Goal: Transaction & Acquisition: Purchase product/service

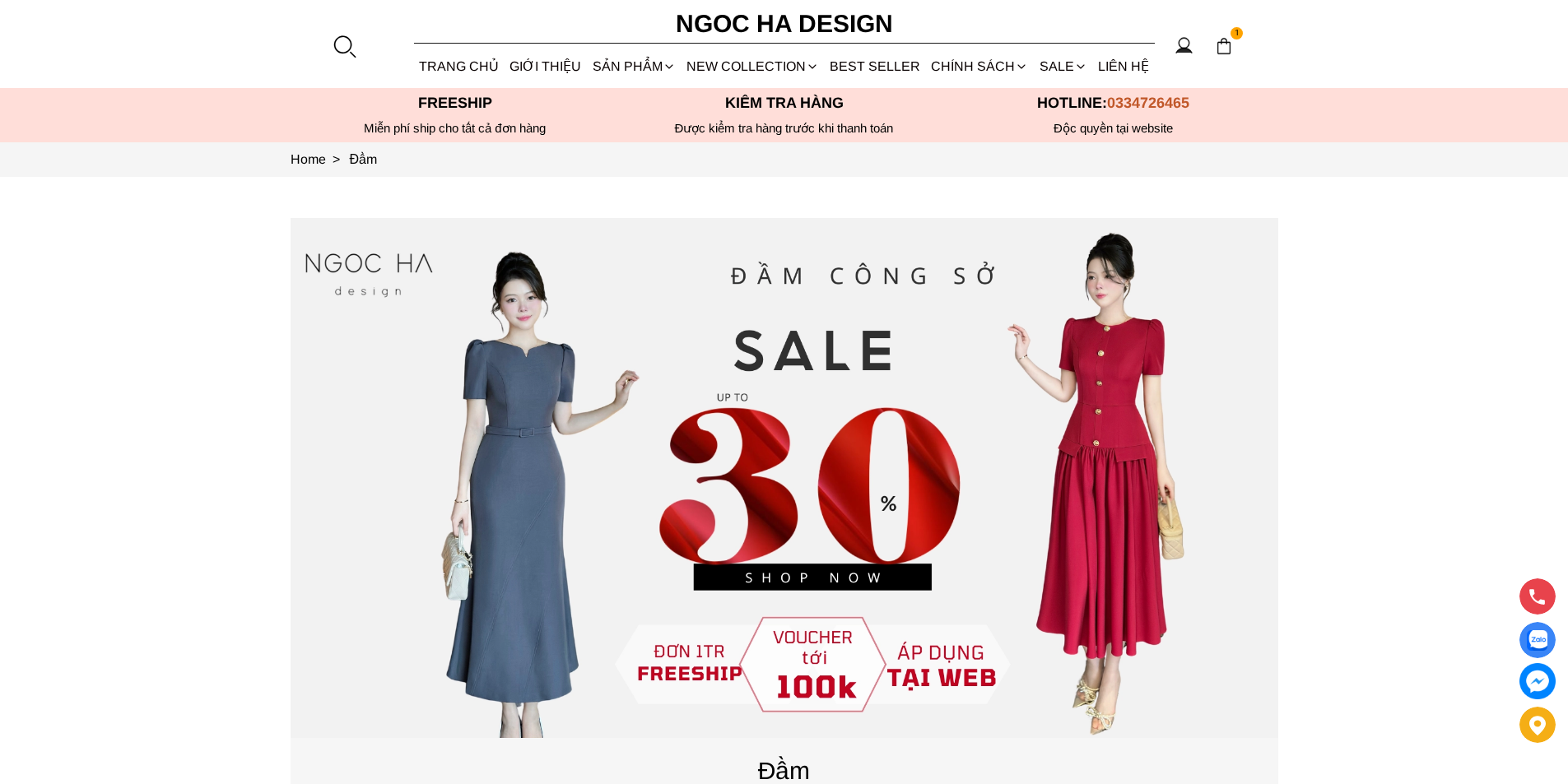
click at [348, 45] on div at bounding box center [344, 47] width 25 height 25
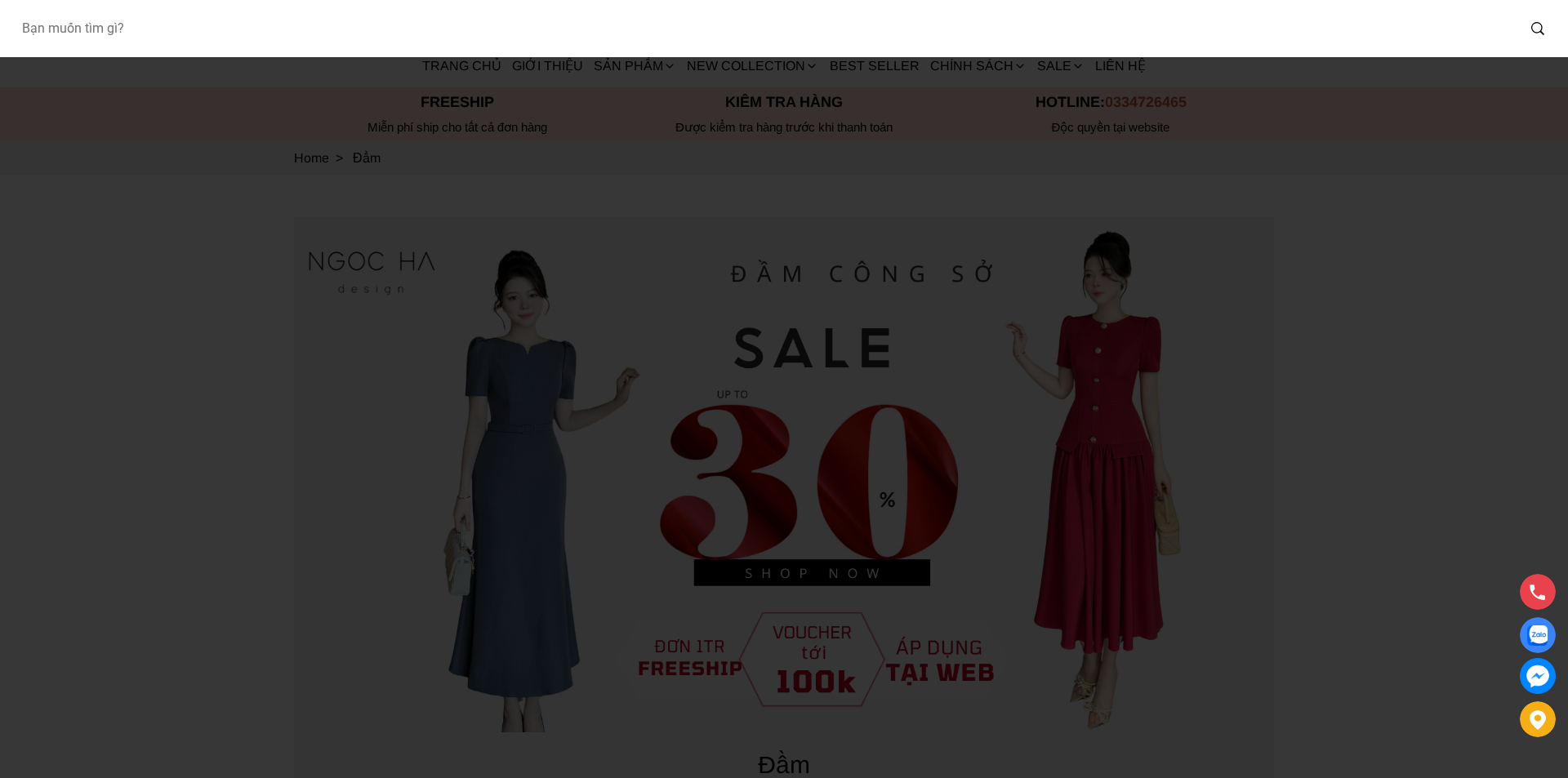
click at [266, 35] on input "Input search Bạn muốn tìm gì?" at bounding box center [761, 29] width 1507 height 38
type input "BJ142"
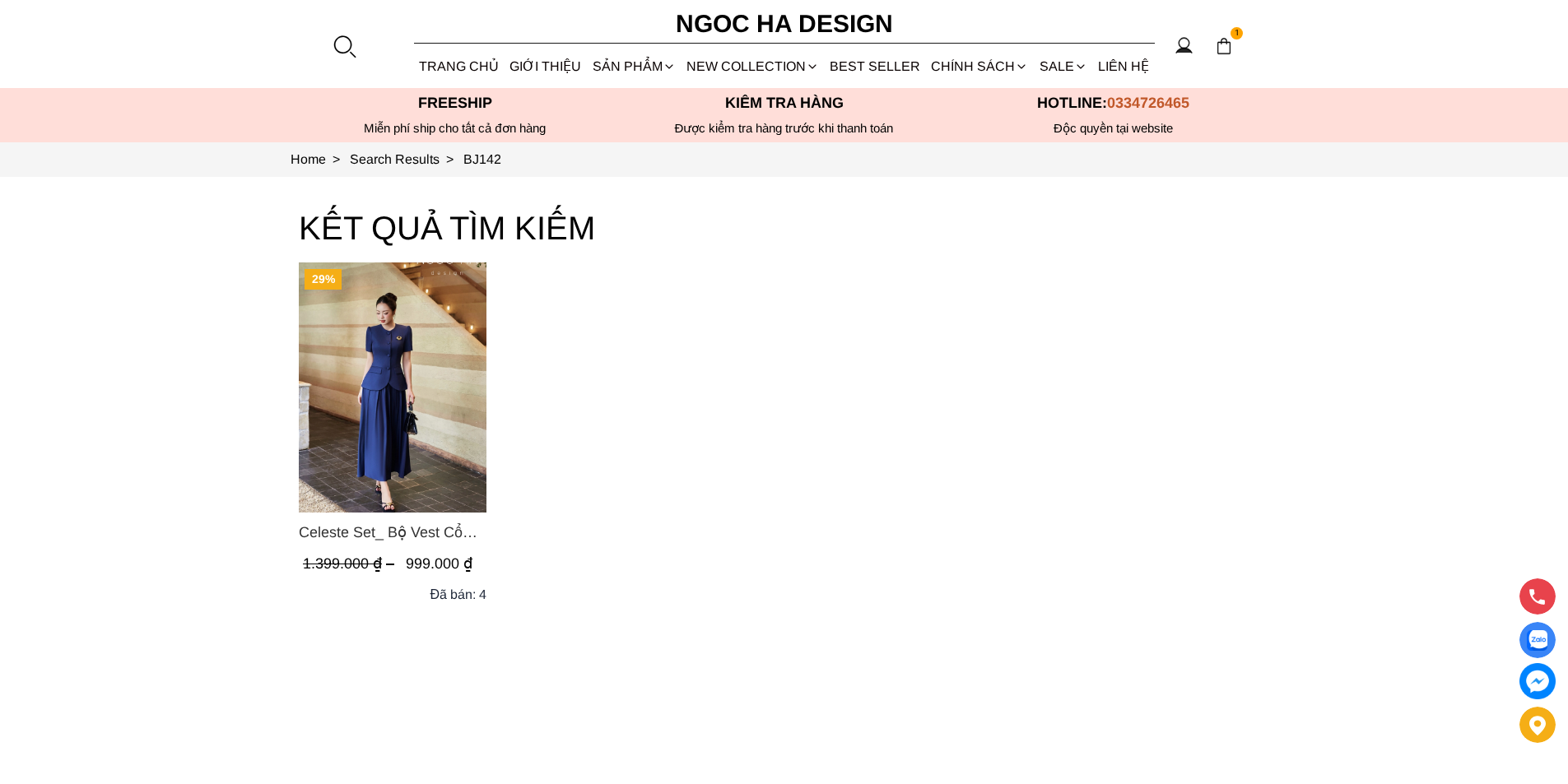
click at [350, 343] on img "Product image - Celeste Set_ Bộ Vest Cổ Tròn Chân Váy Nhún Xòe Màu Xanh Bò BJ142" at bounding box center [393, 387] width 188 height 250
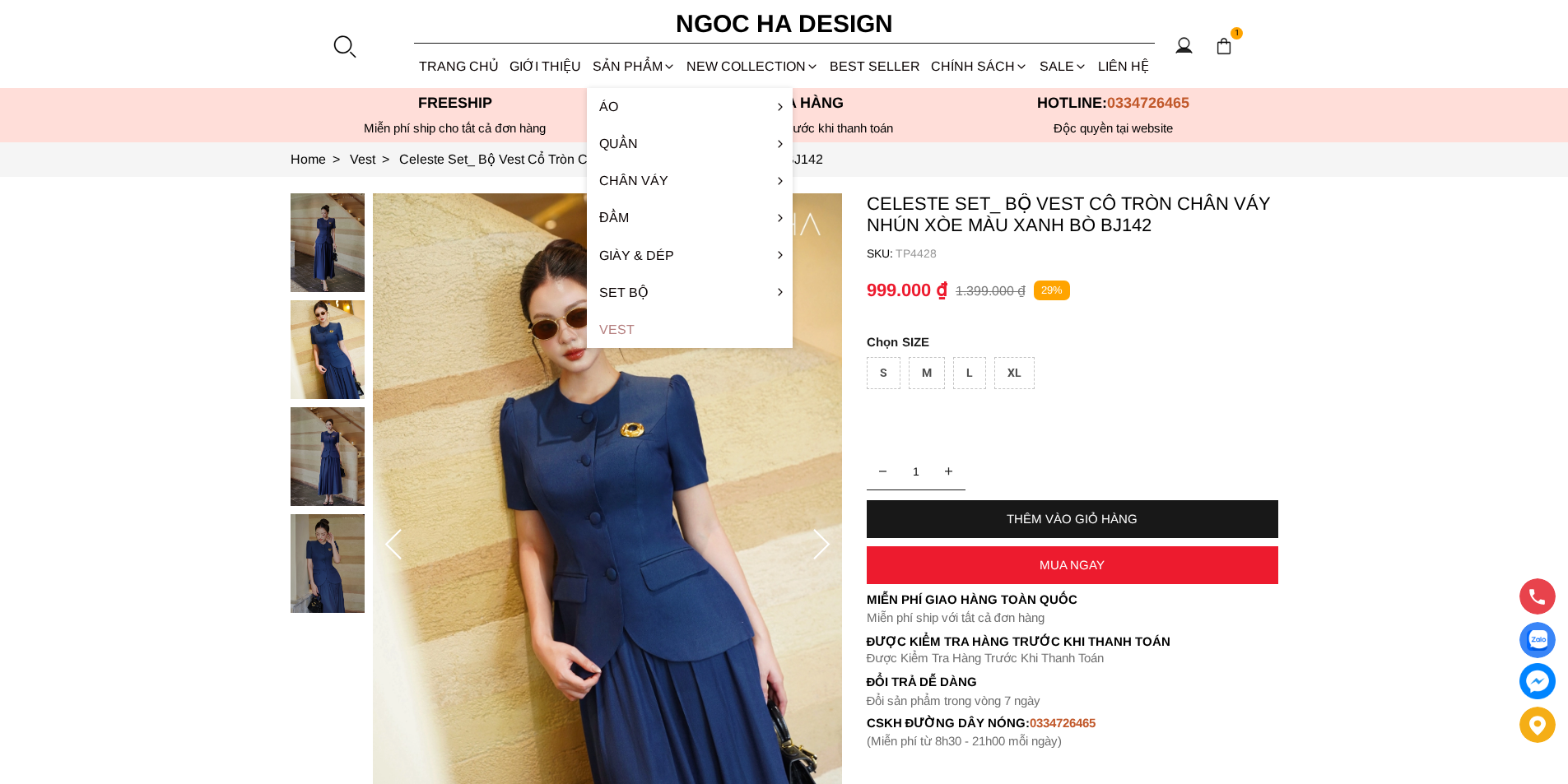
click at [639, 327] on link "Vest" at bounding box center [690, 330] width 206 height 37
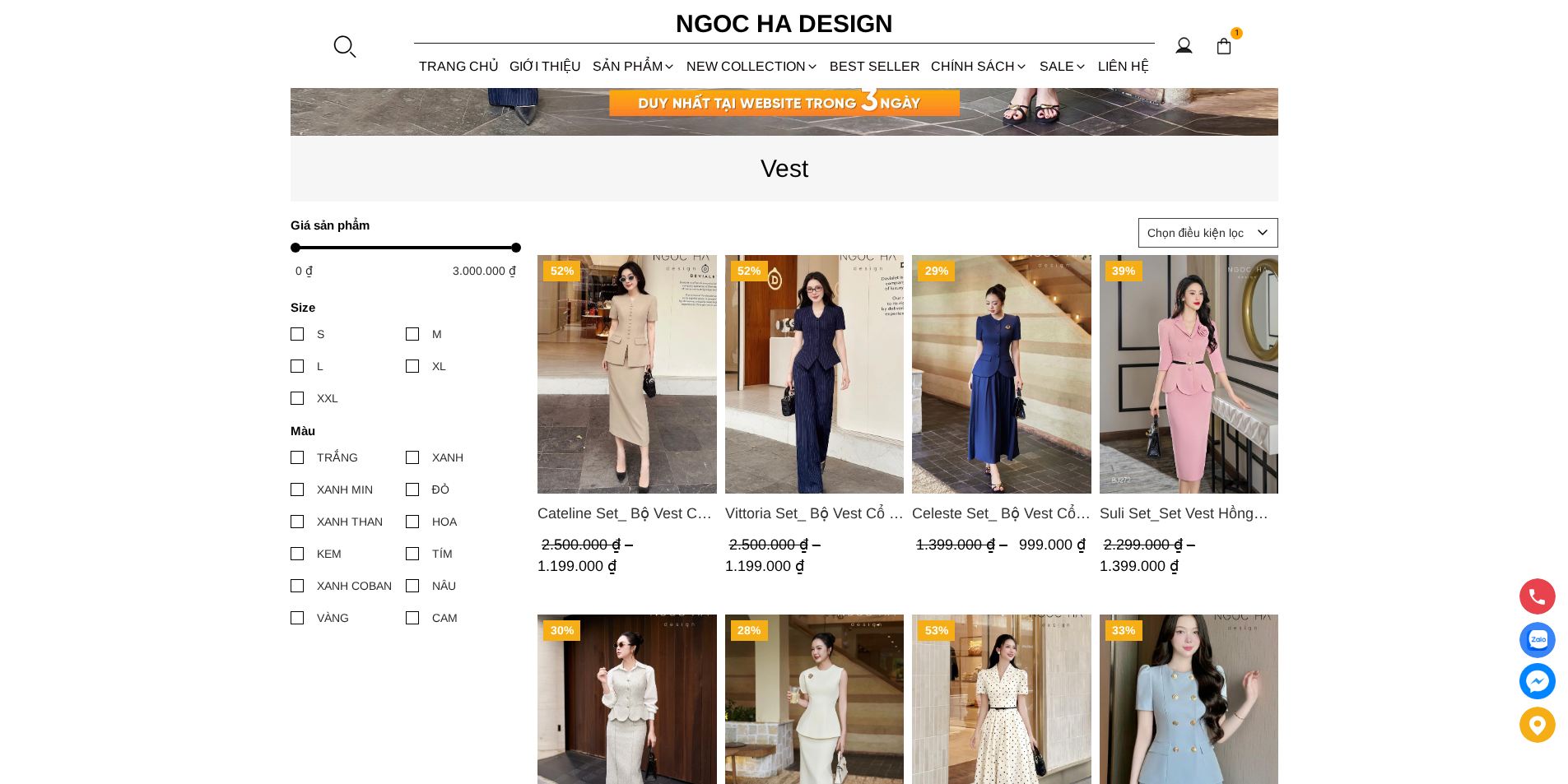
click at [659, 374] on img "Product image - Cateline Set_ Bộ Vest Cổ V Đính Cúc Nhí Chân Váy Bút Chì BJ127" at bounding box center [627, 374] width 179 height 238
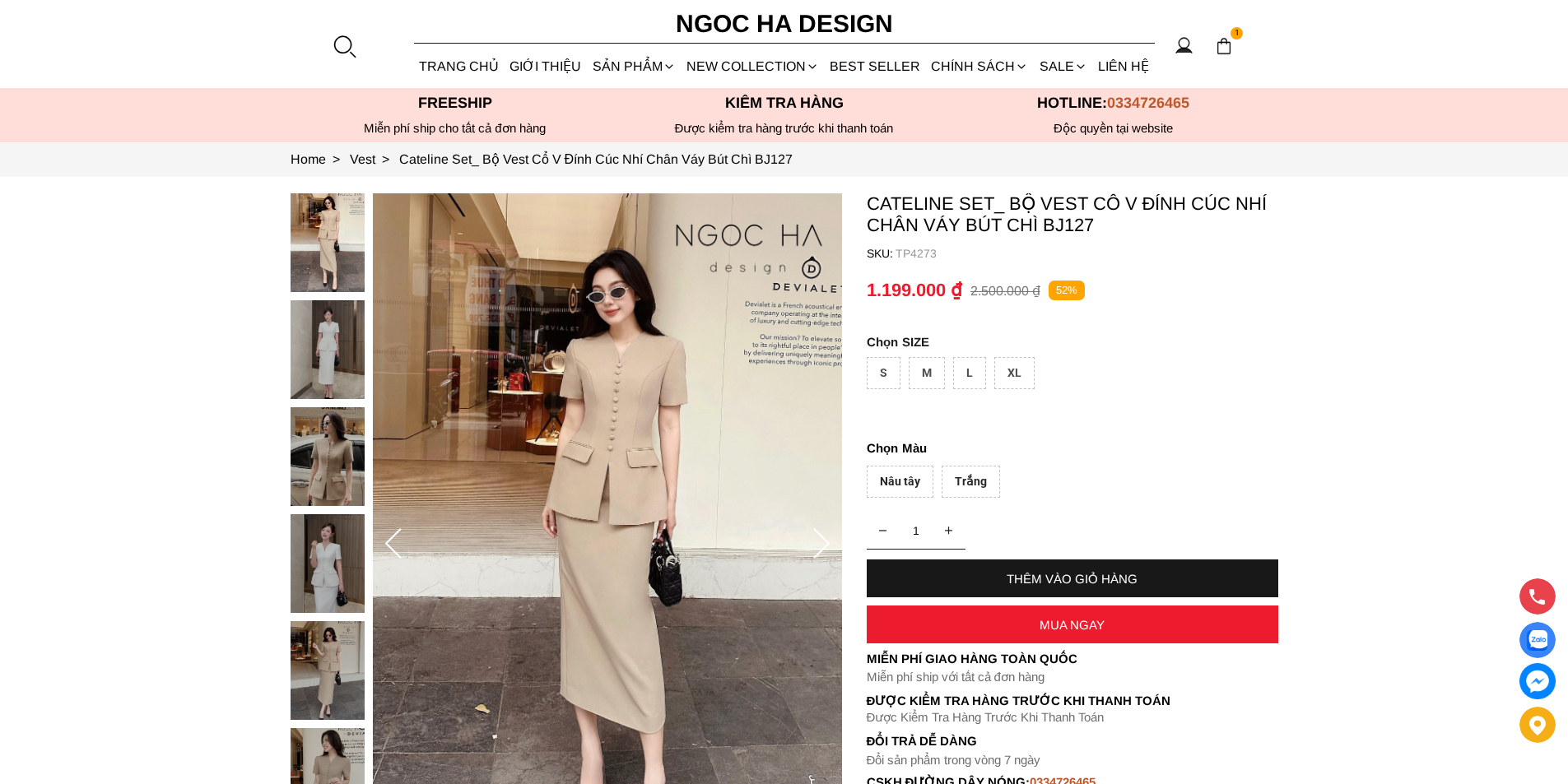
select select "Đỏ"
select select "S"
click at [1214, 48] on div "1" at bounding box center [1224, 46] width 26 height 26
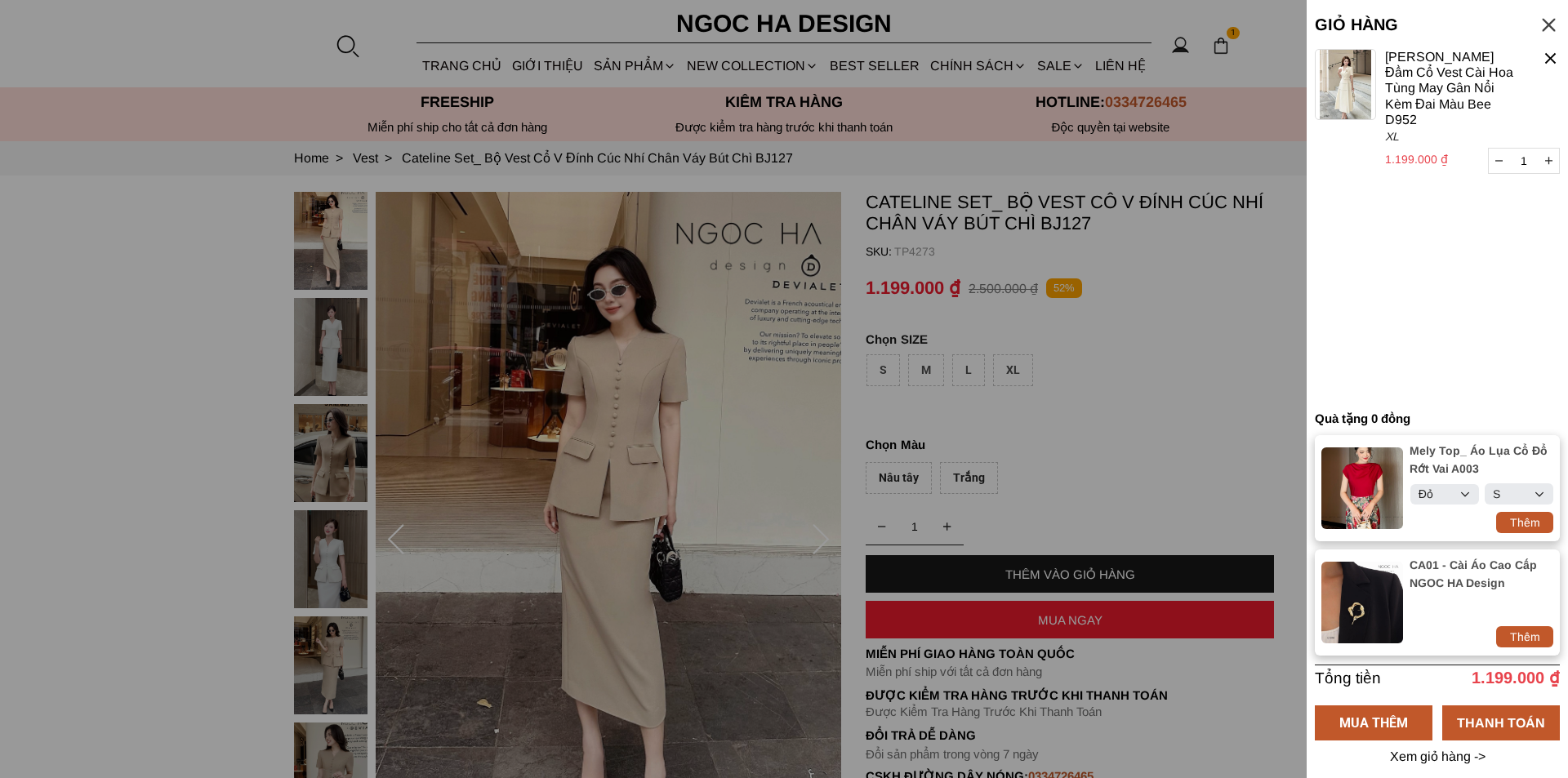
click at [1555, 59] on div at bounding box center [1550, 58] width 19 height 19
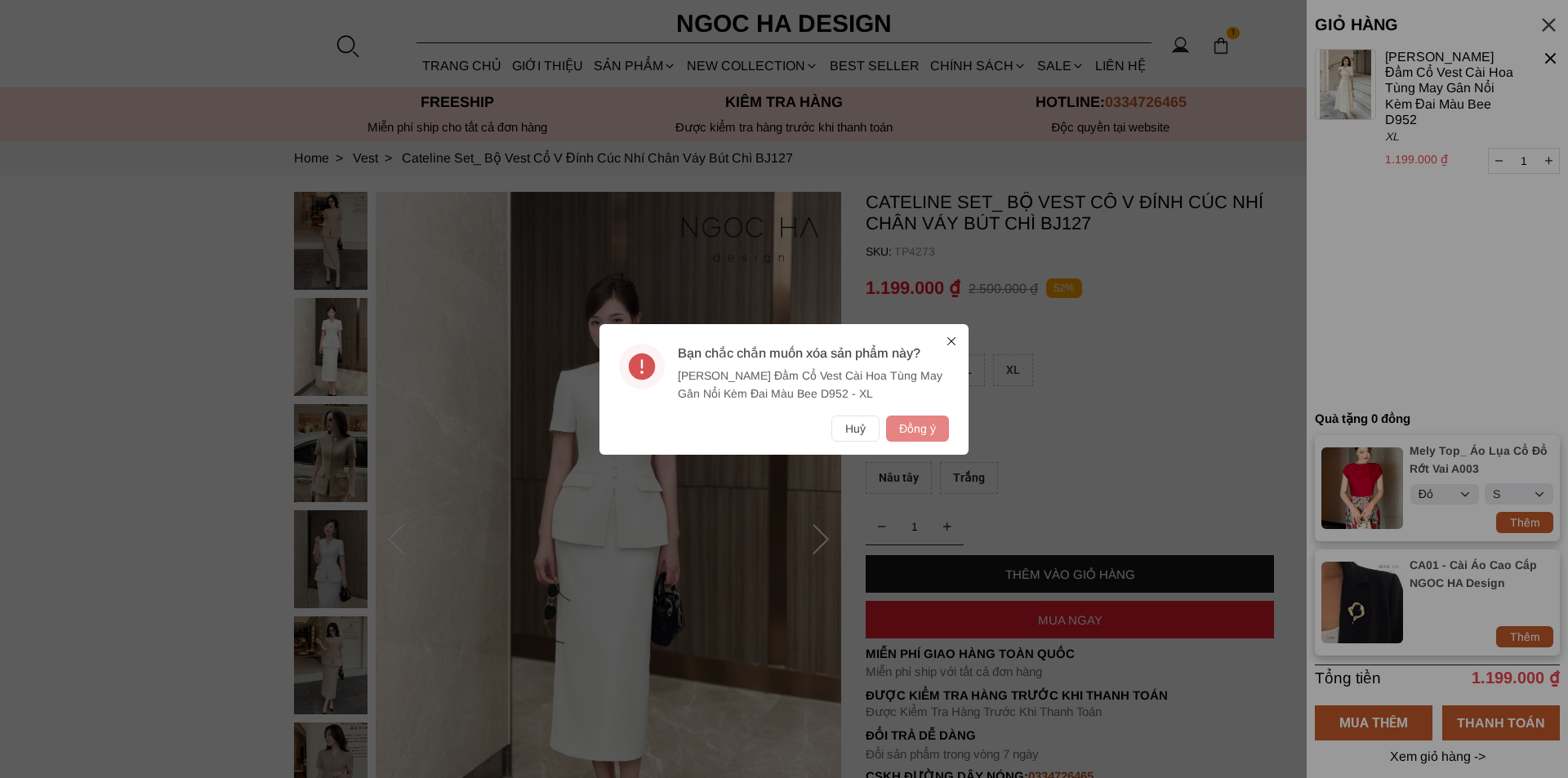
click at [922, 433] on button "Đồng ý" at bounding box center [917, 429] width 63 height 26
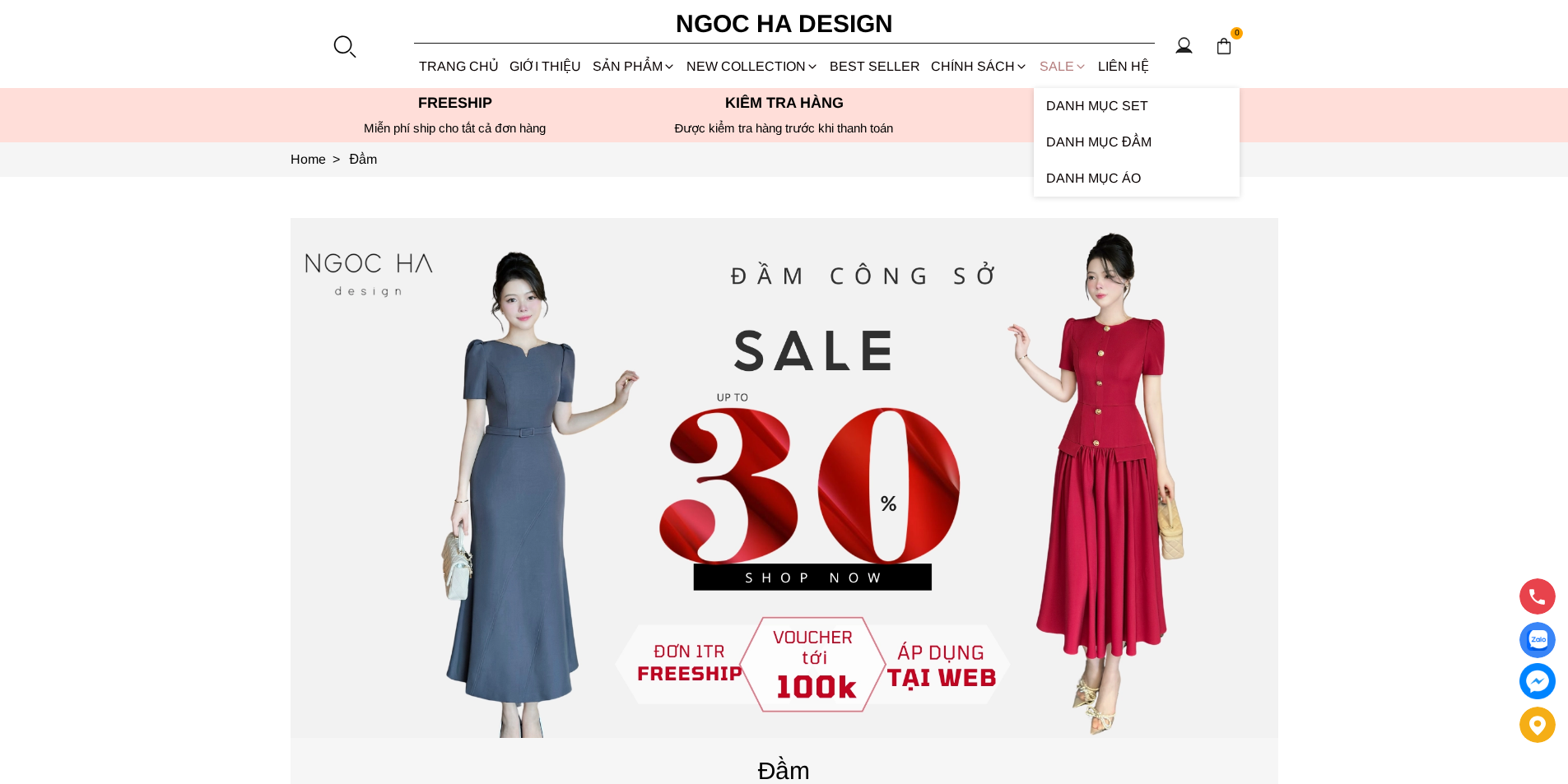
click at [1043, 61] on link "SALE" at bounding box center [1063, 66] width 58 height 44
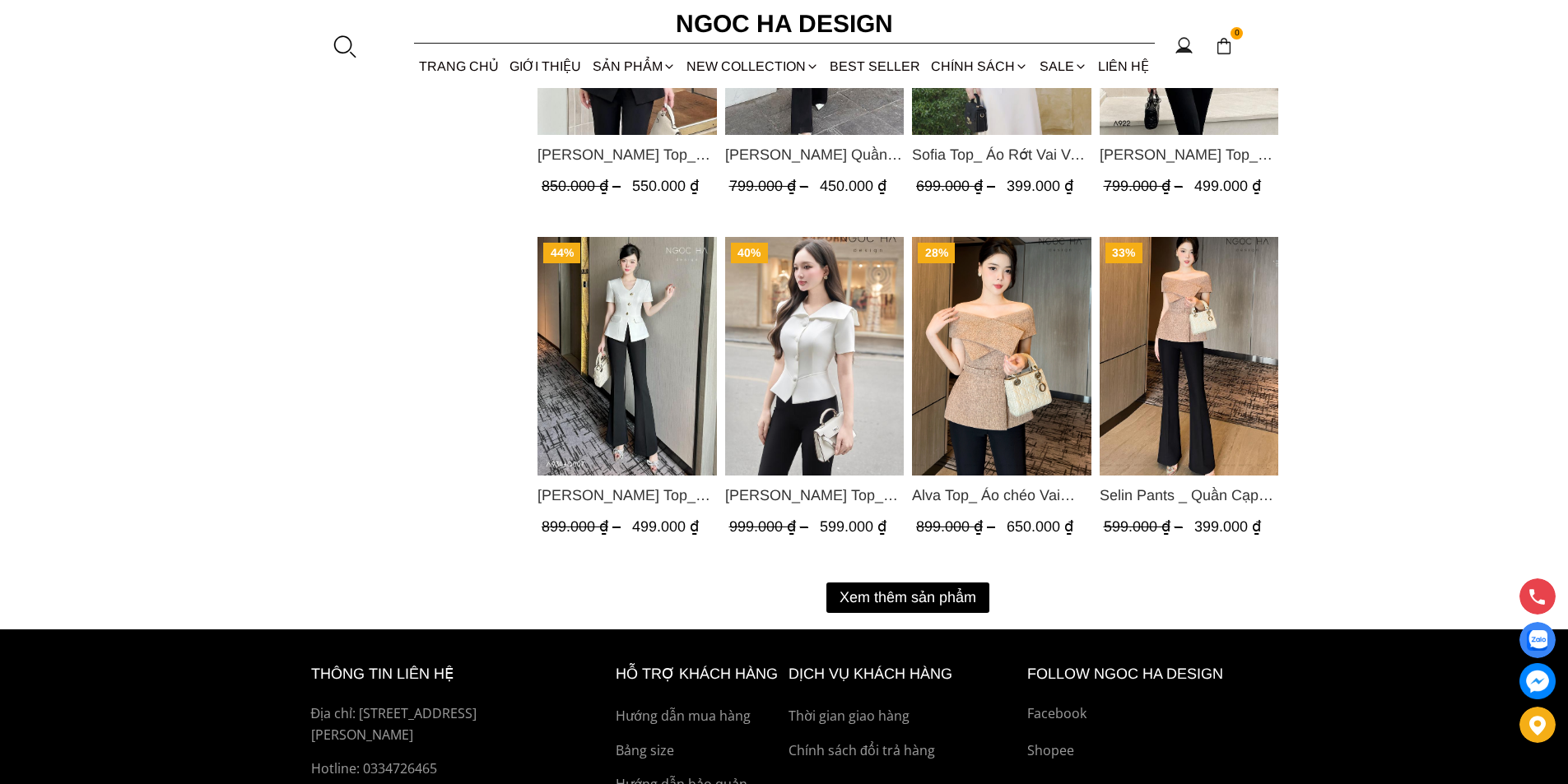
scroll to position [2142, 0]
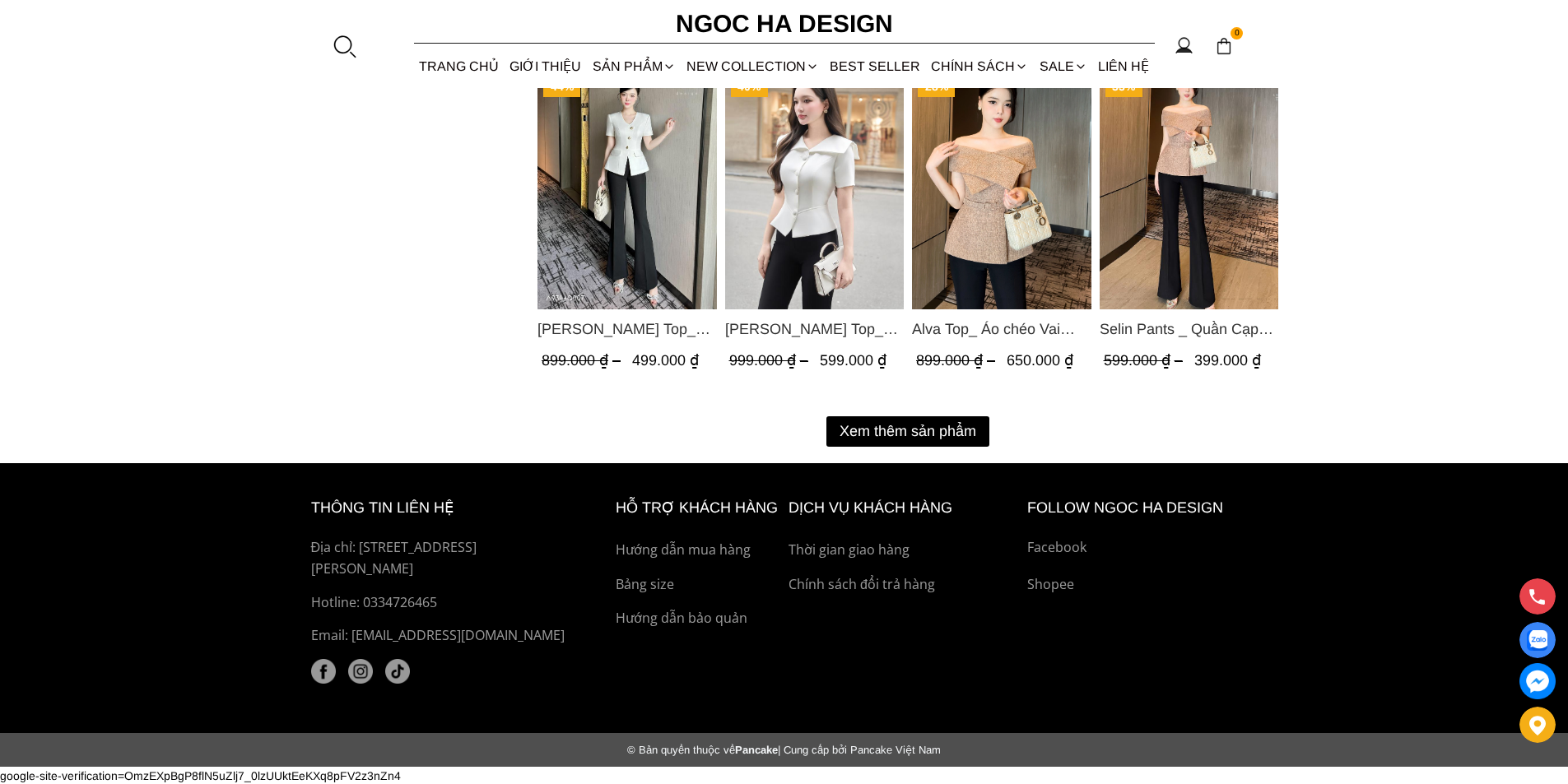
click at [902, 427] on button "Xem thêm sản phẩm" at bounding box center [908, 431] width 163 height 31
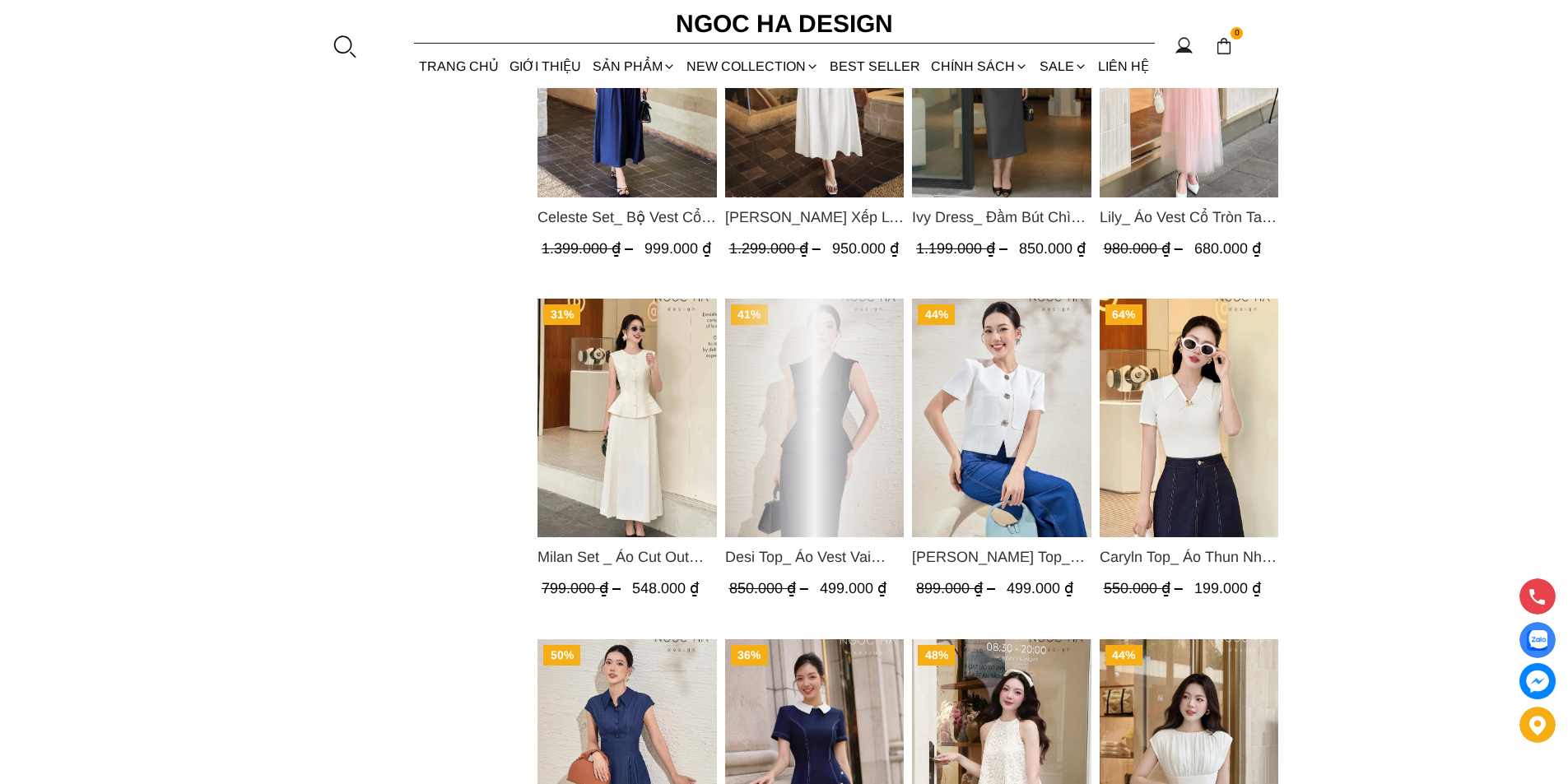
scroll to position [3862, 0]
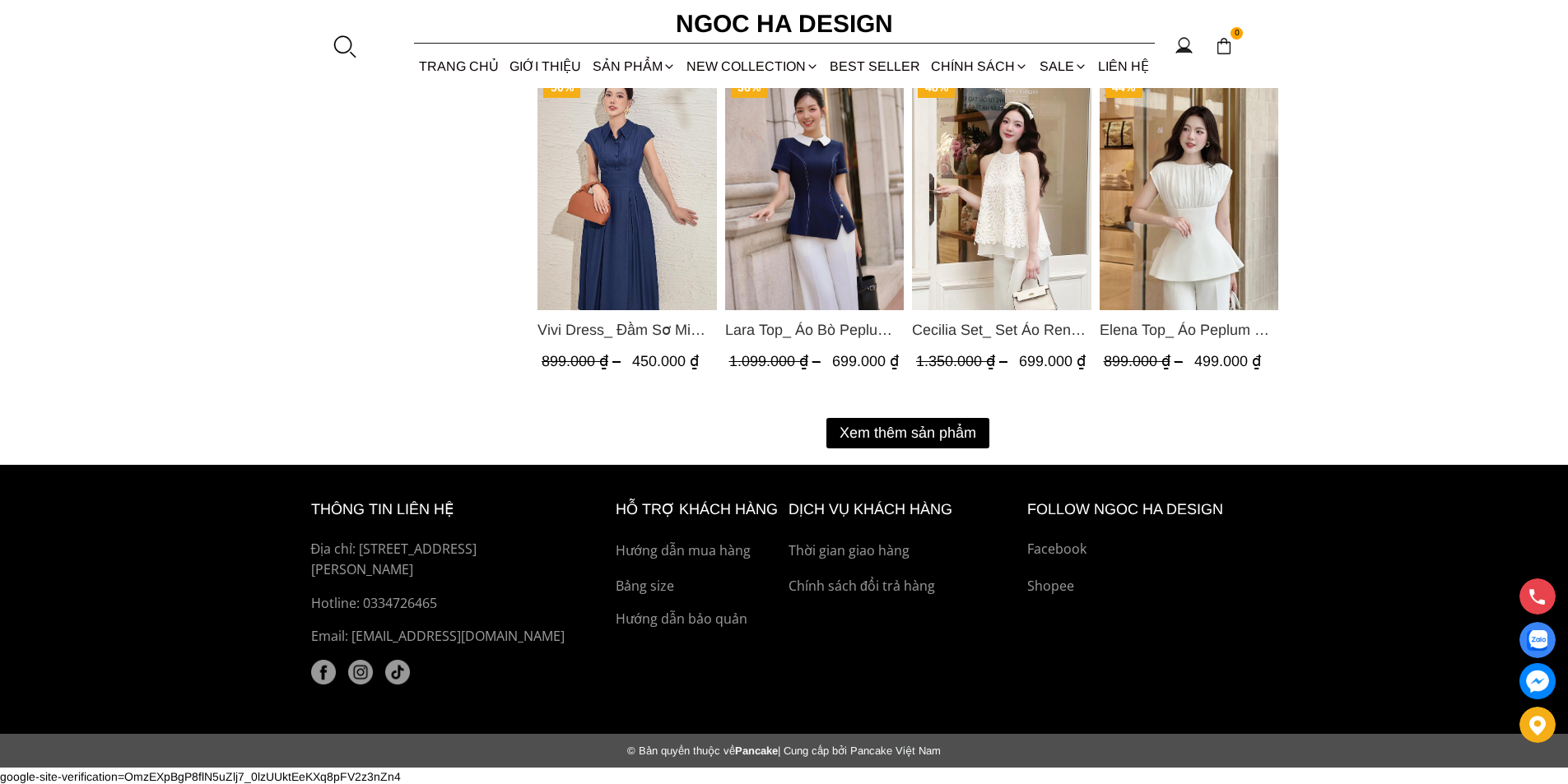
click at [917, 424] on button "Xem thêm sản phẩm" at bounding box center [908, 433] width 163 height 31
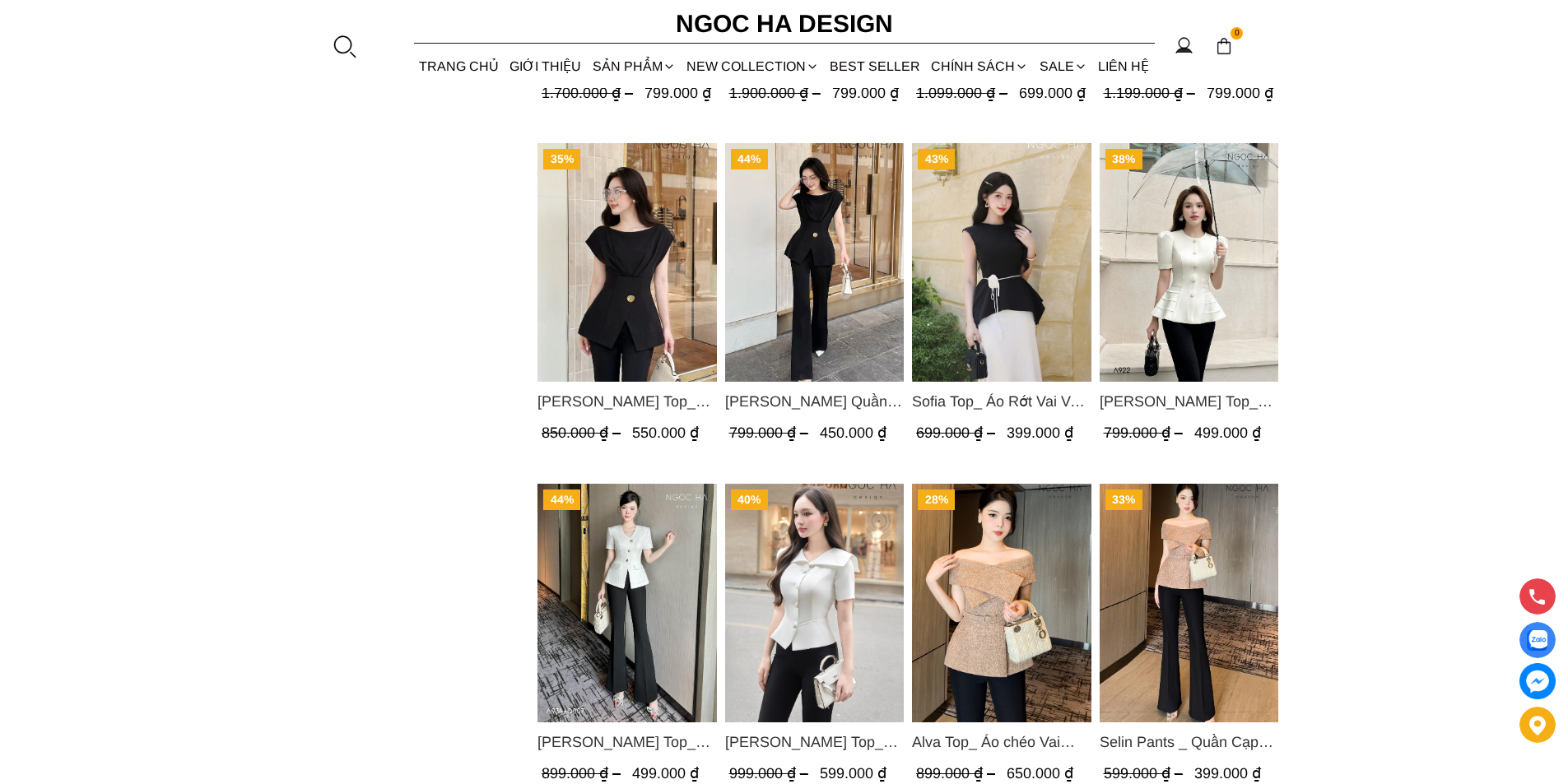
scroll to position [2142, 0]
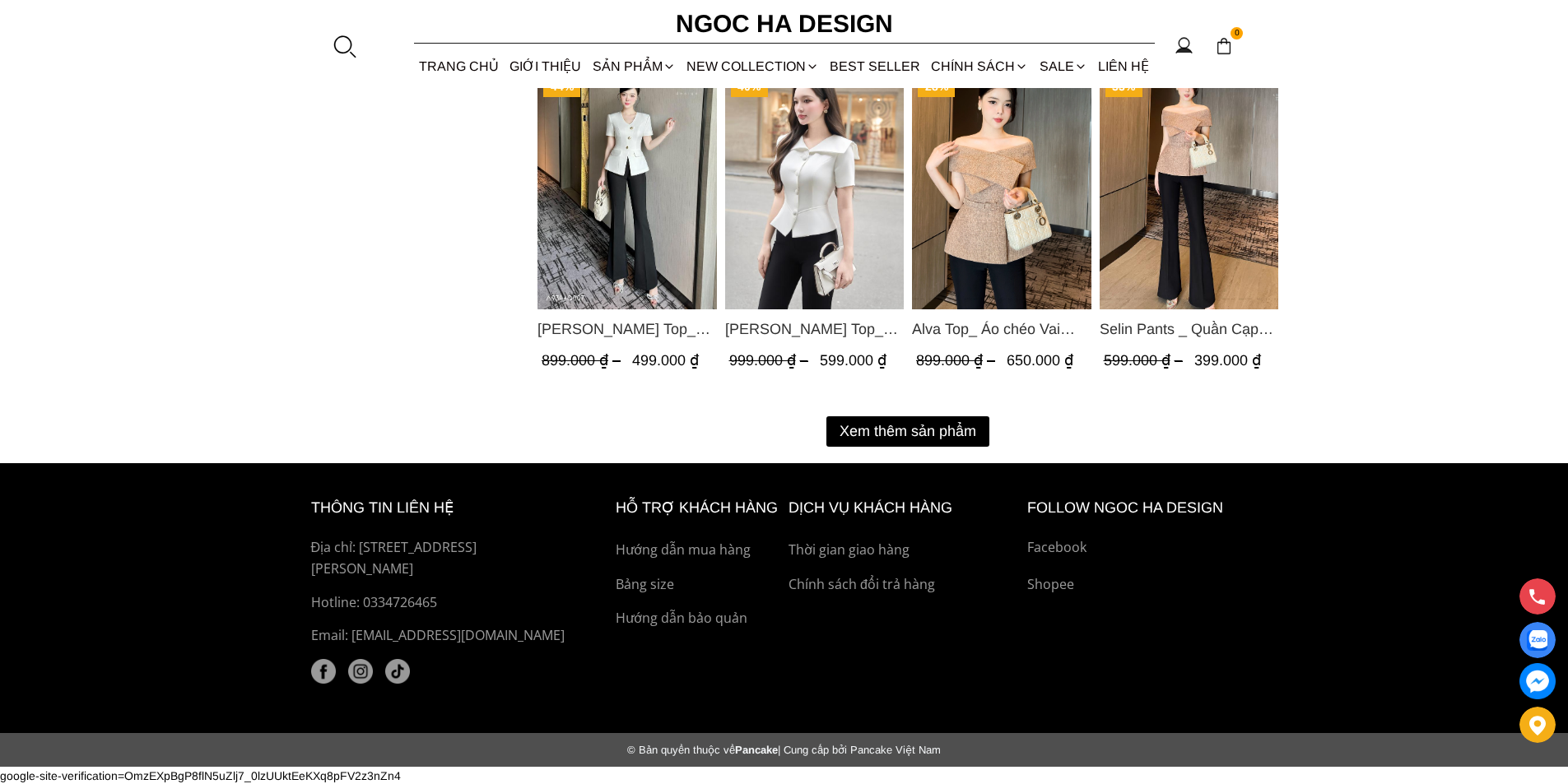
click at [884, 434] on button "Xem thêm sản phẩm" at bounding box center [908, 431] width 163 height 31
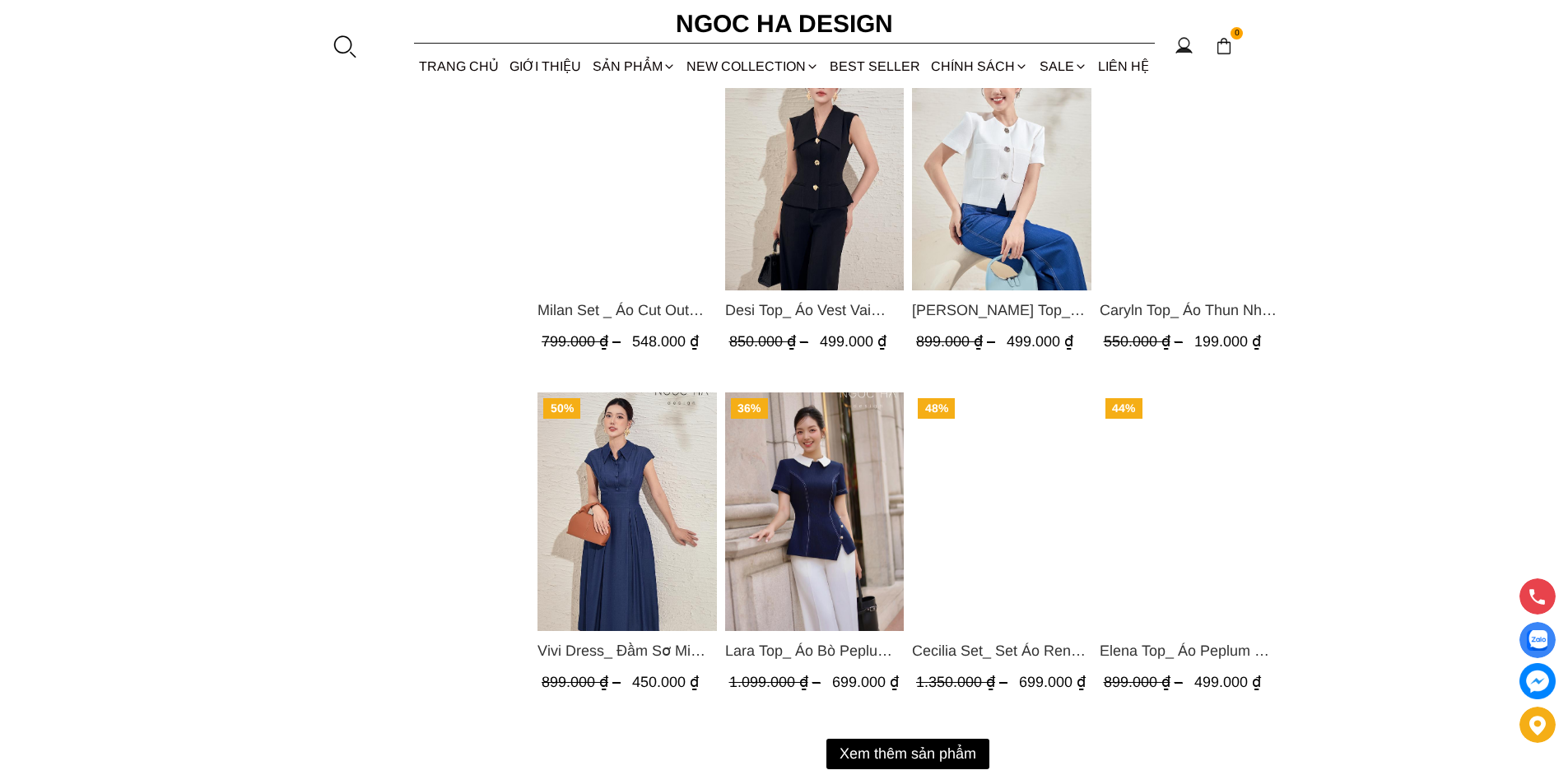
scroll to position [3862, 0]
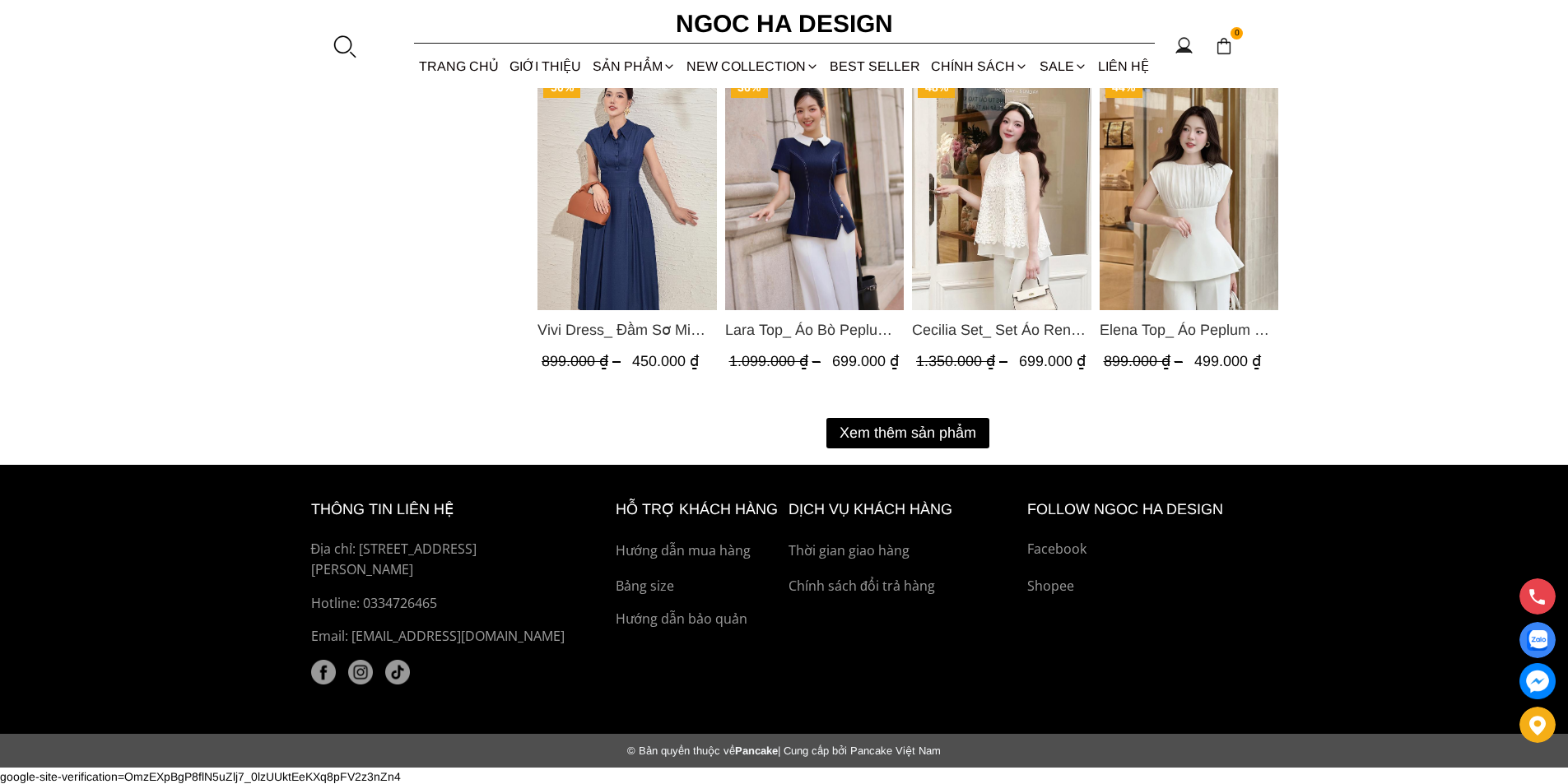
click at [924, 421] on button "Xem thêm sản phẩm" at bounding box center [908, 433] width 163 height 31
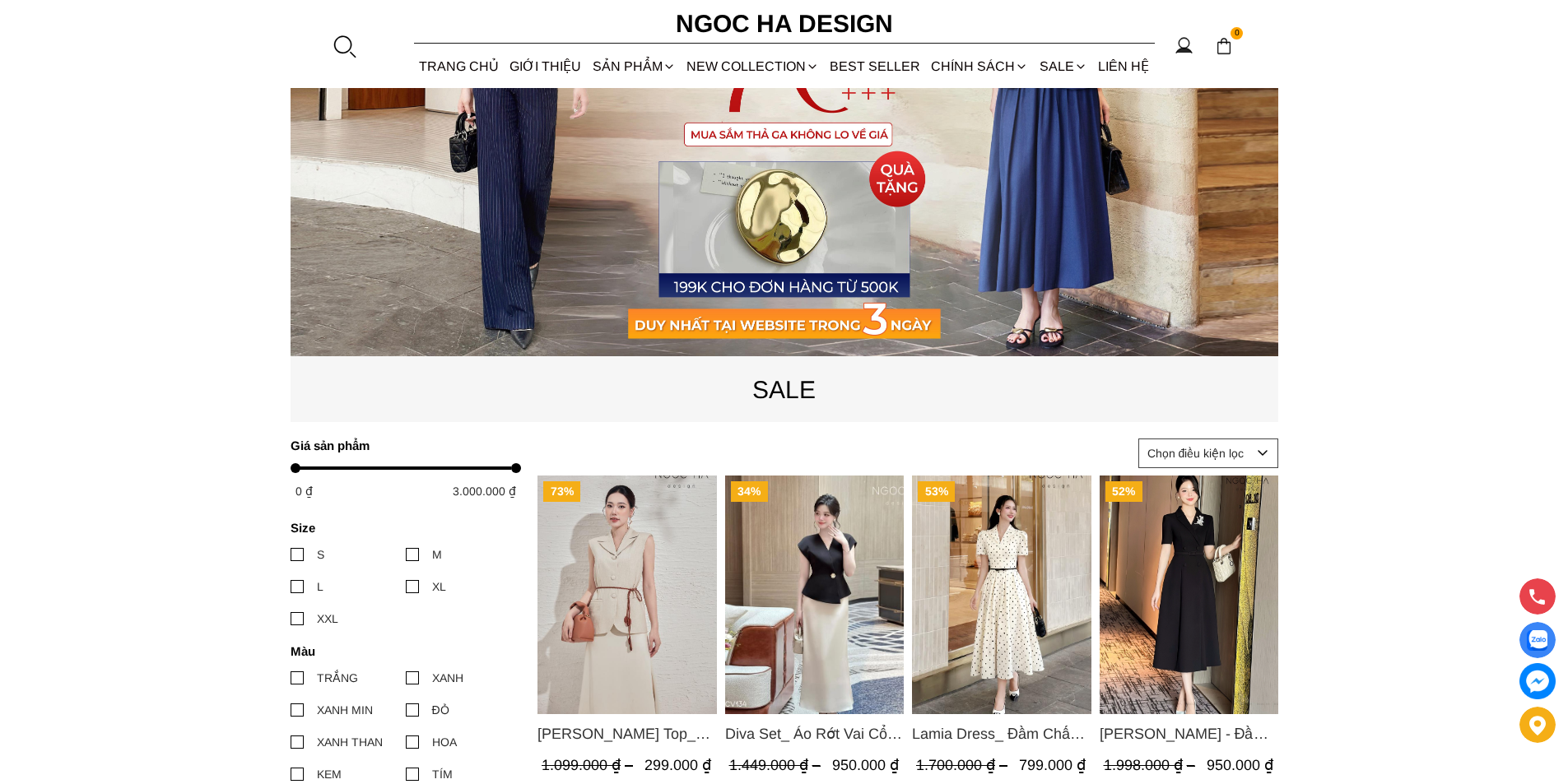
scroll to position [602, 0]
